Goal: Find specific page/section

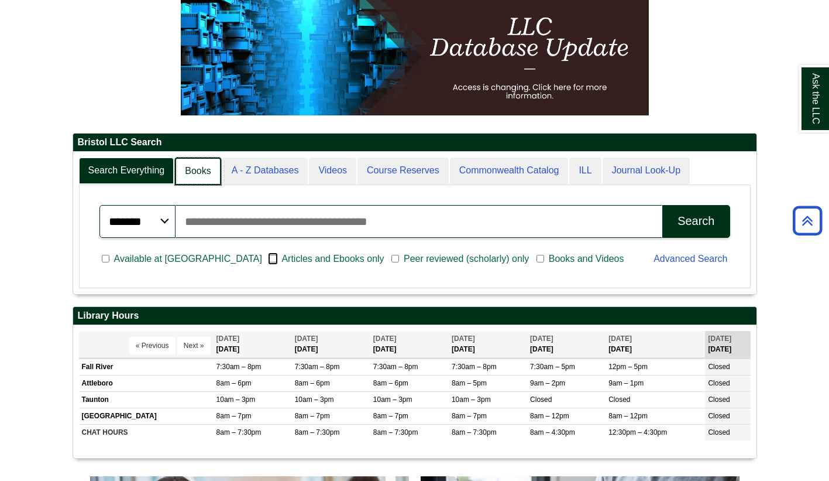
scroll to position [6, 6]
click at [195, 174] on link "Books" at bounding box center [198, 171] width 46 height 28
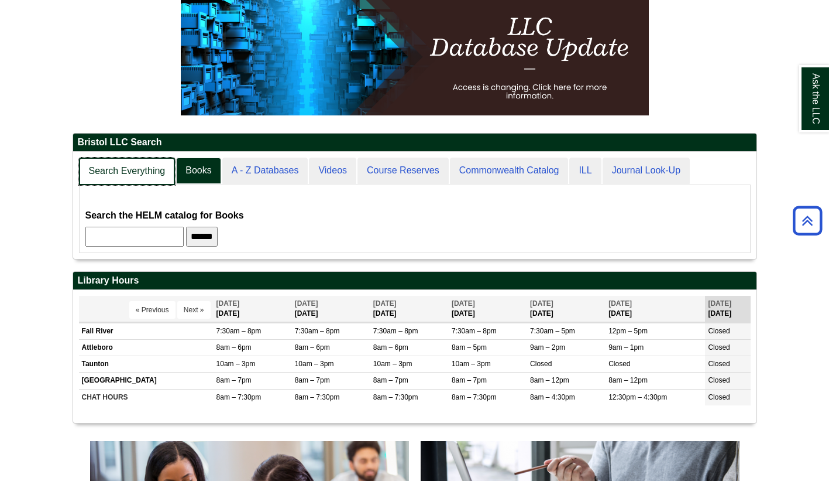
click at [115, 177] on link "Search Everything" at bounding box center [127, 171] width 97 height 28
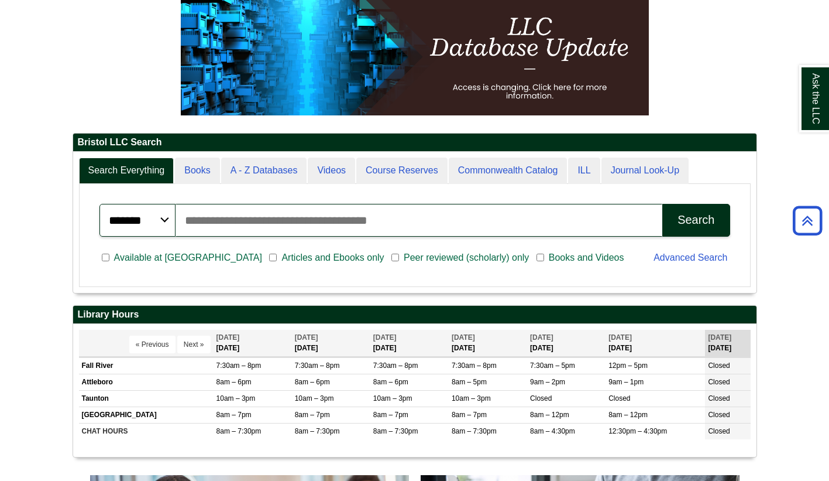
click at [694, 229] on button "Search" at bounding box center [696, 220] width 67 height 33
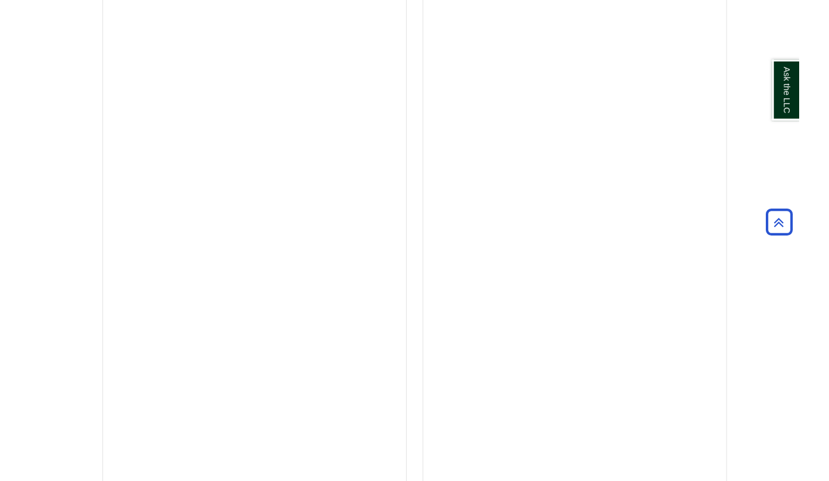
scroll to position [585, 0]
